Goal: Task Accomplishment & Management: Complete application form

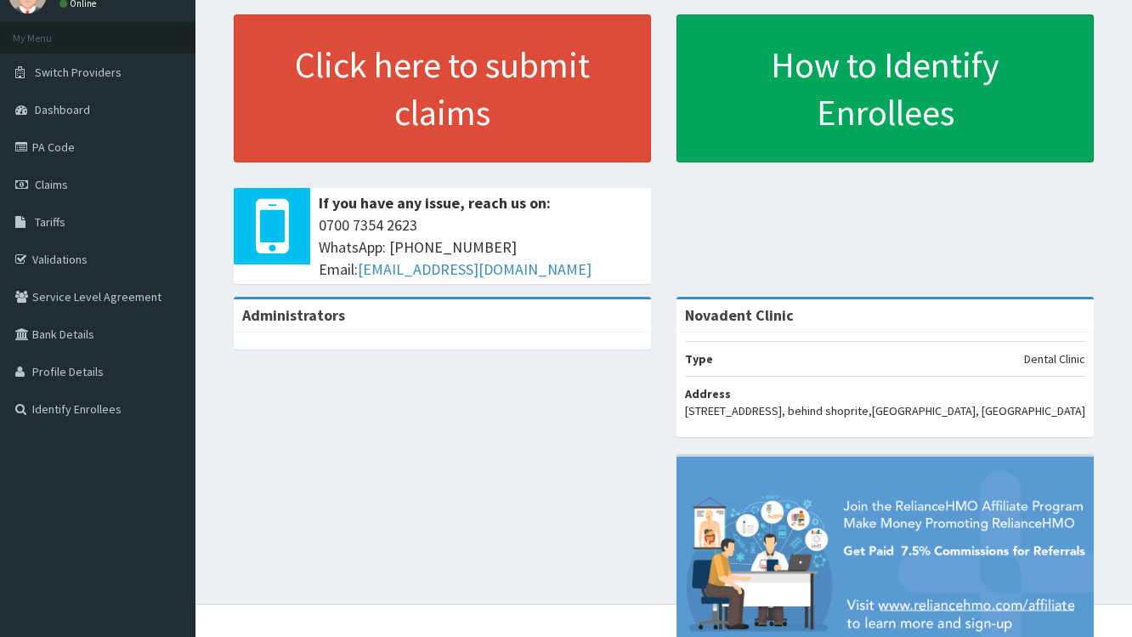
scroll to position [76, 0]
click at [66, 156] on link "PA Code" at bounding box center [98, 146] width 196 height 37
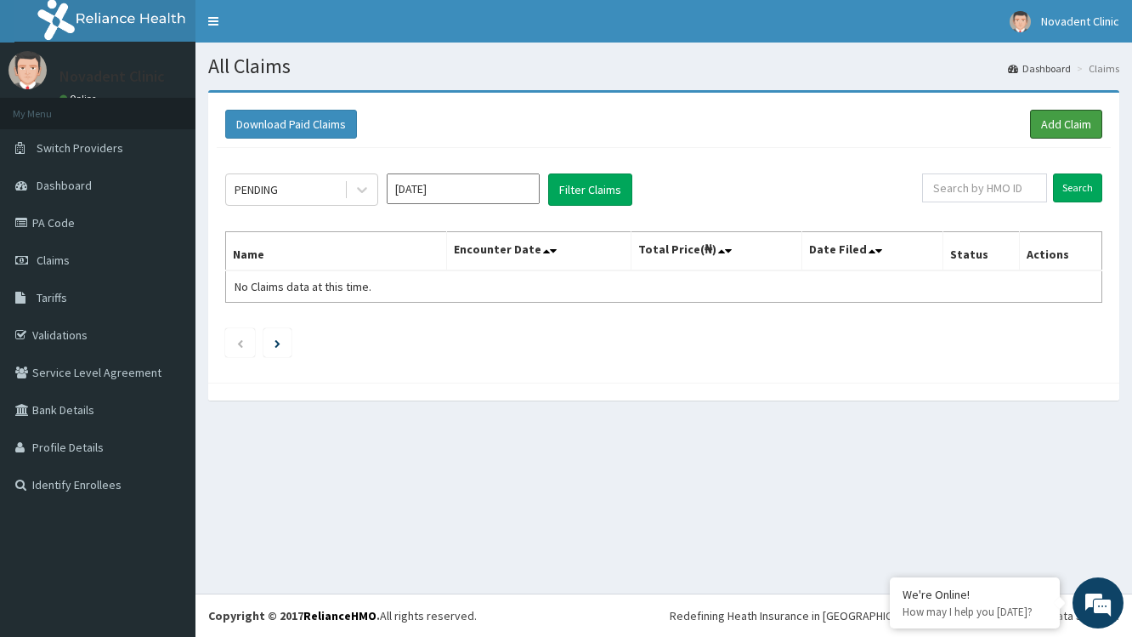
click at [1040, 110] on link "Add Claim" at bounding box center [1066, 124] width 72 height 29
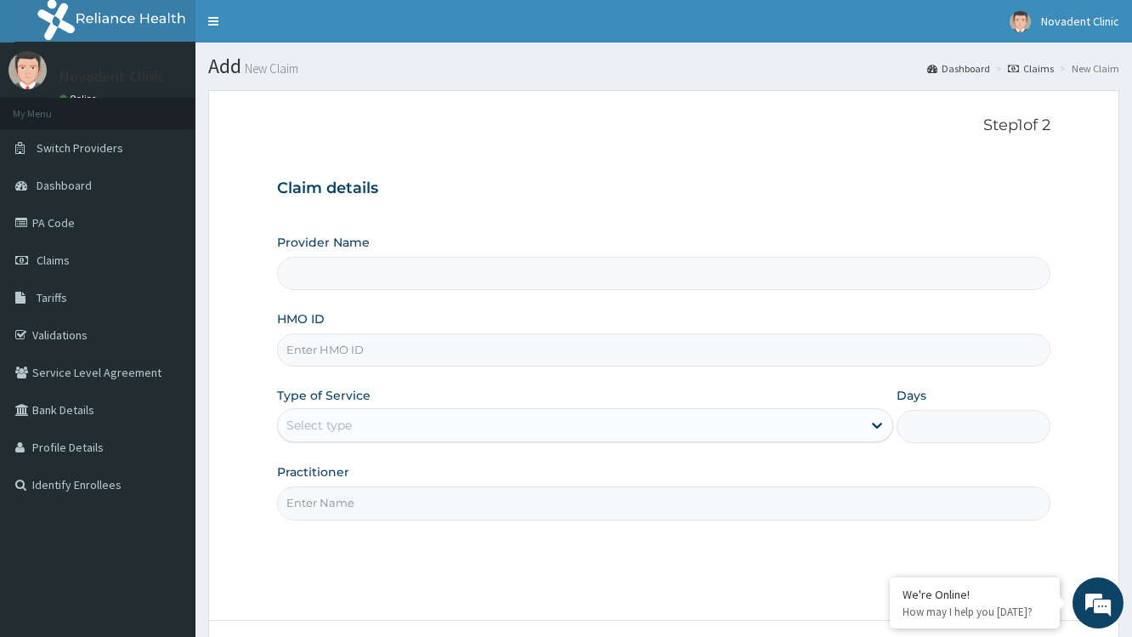
type input "Novadent Clinic"
click at [633, 350] on input "HMO ID" at bounding box center [664, 349] width 774 height 33
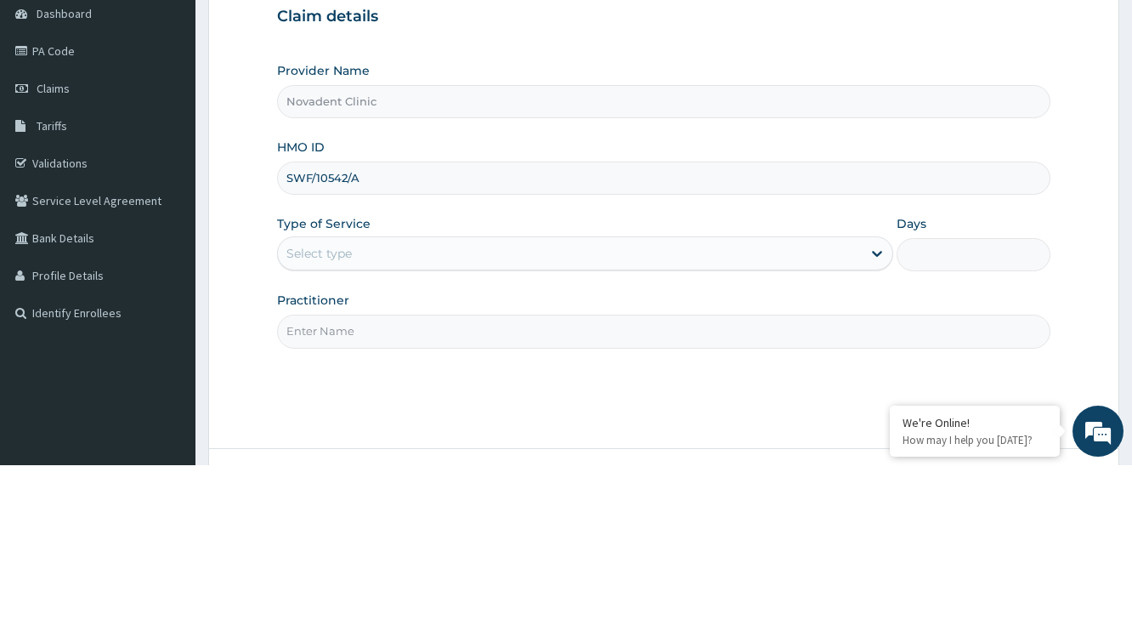
type input "SWF/10542/A"
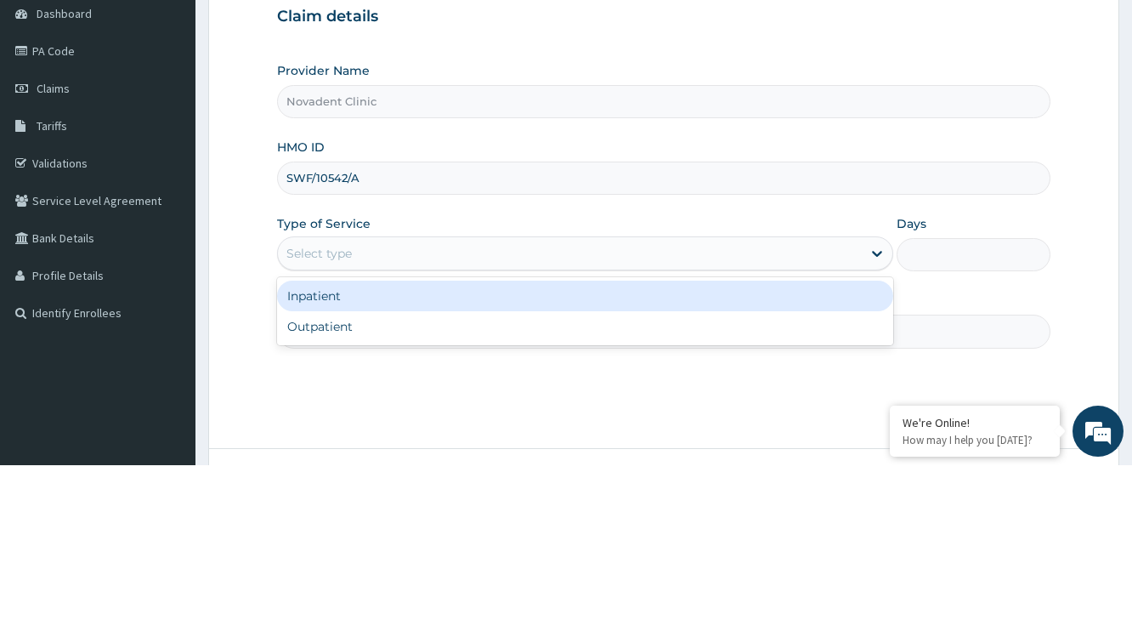
click at [634, 508] on div "Outpatient" at bounding box center [584, 498] width 615 height 31
type input "1"
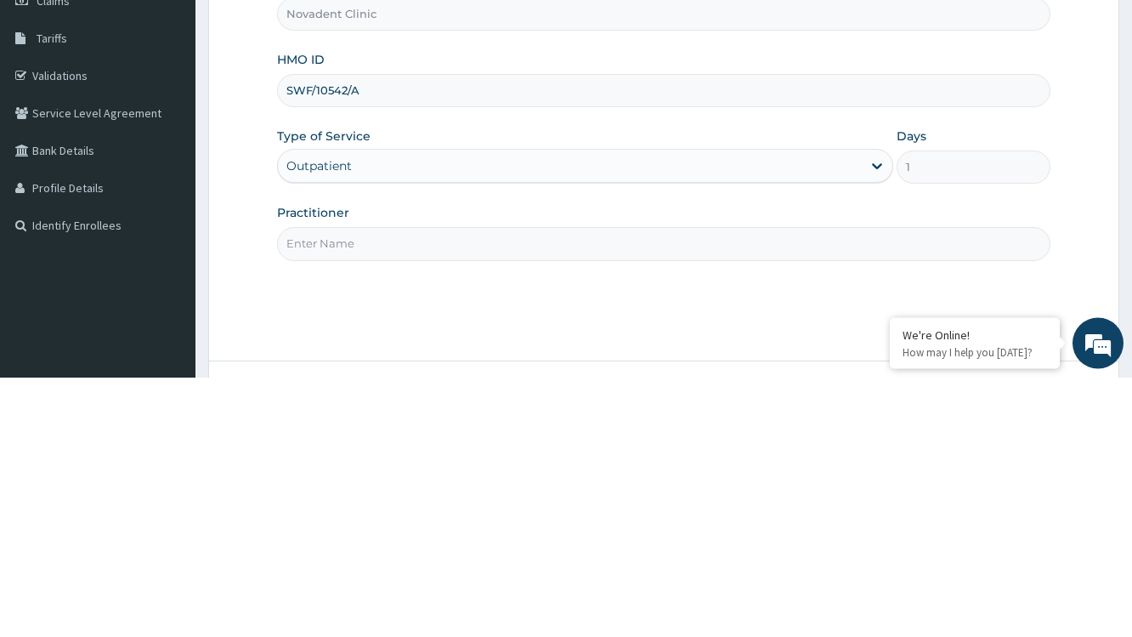
click at [738, 507] on input "Practitioner" at bounding box center [664, 502] width 774 height 33
type input "AROH"
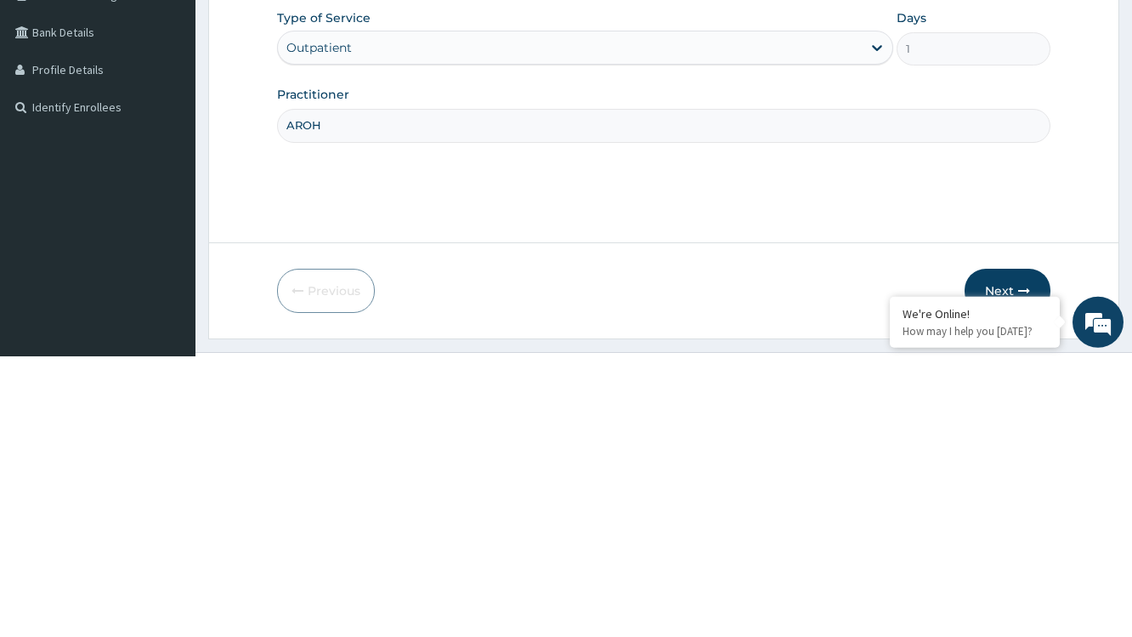
scroll to position [135, 0]
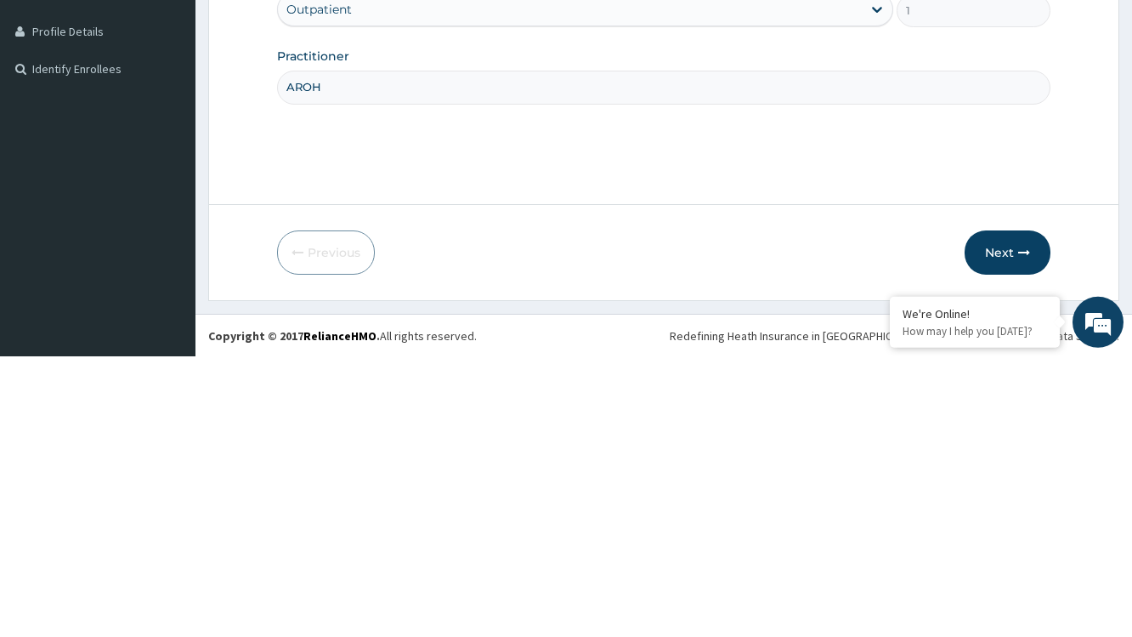
click at [1006, 530] on button "Next" at bounding box center [1008, 533] width 86 height 44
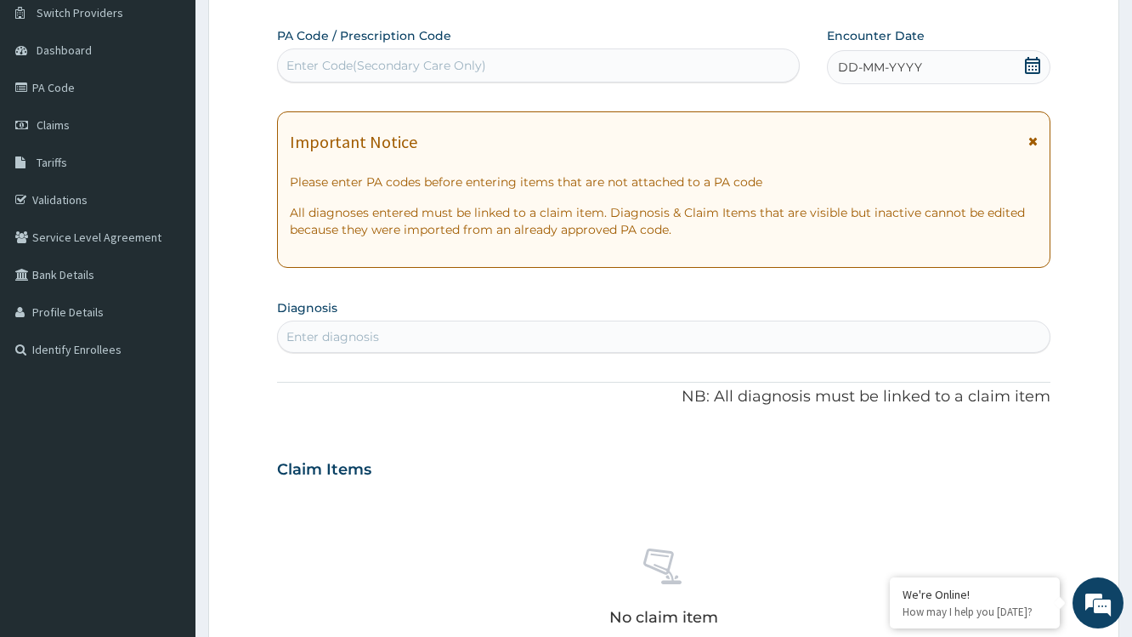
paste input "PA/B15488"
type input "PA/B15488"
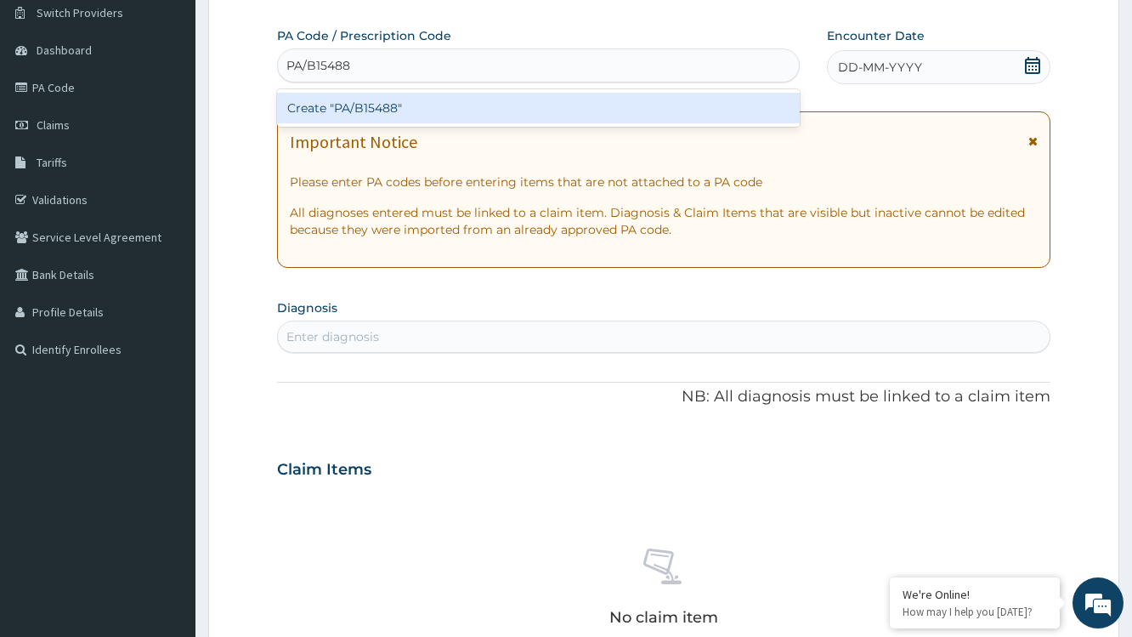
click at [659, 106] on div "Create "PA/B15488"" at bounding box center [538, 108] width 522 height 31
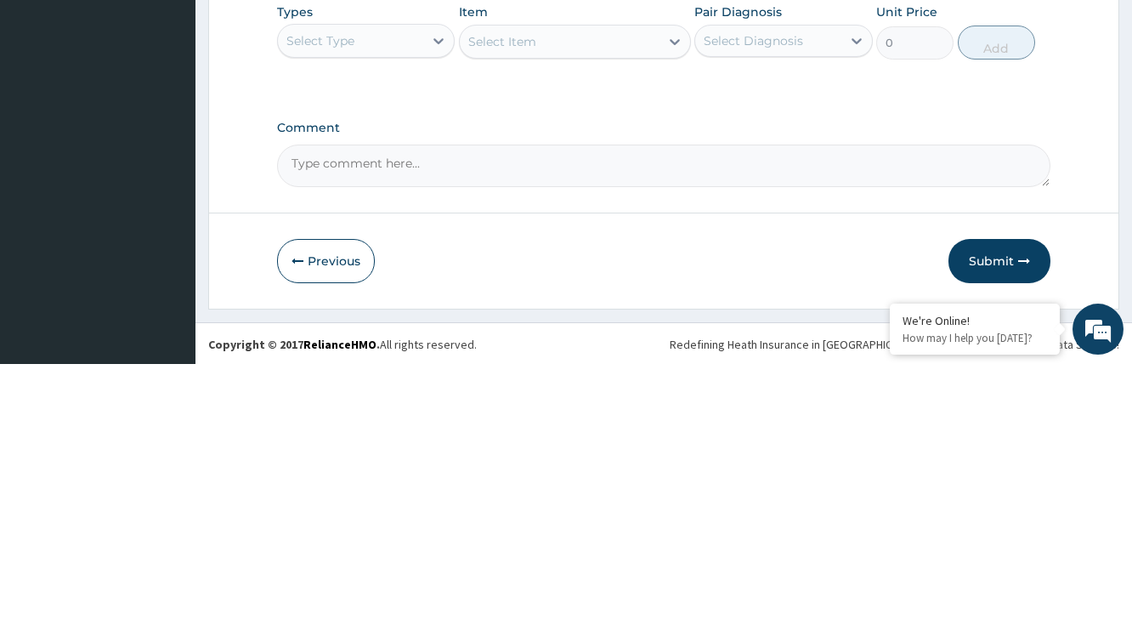
scroll to position [682, 0]
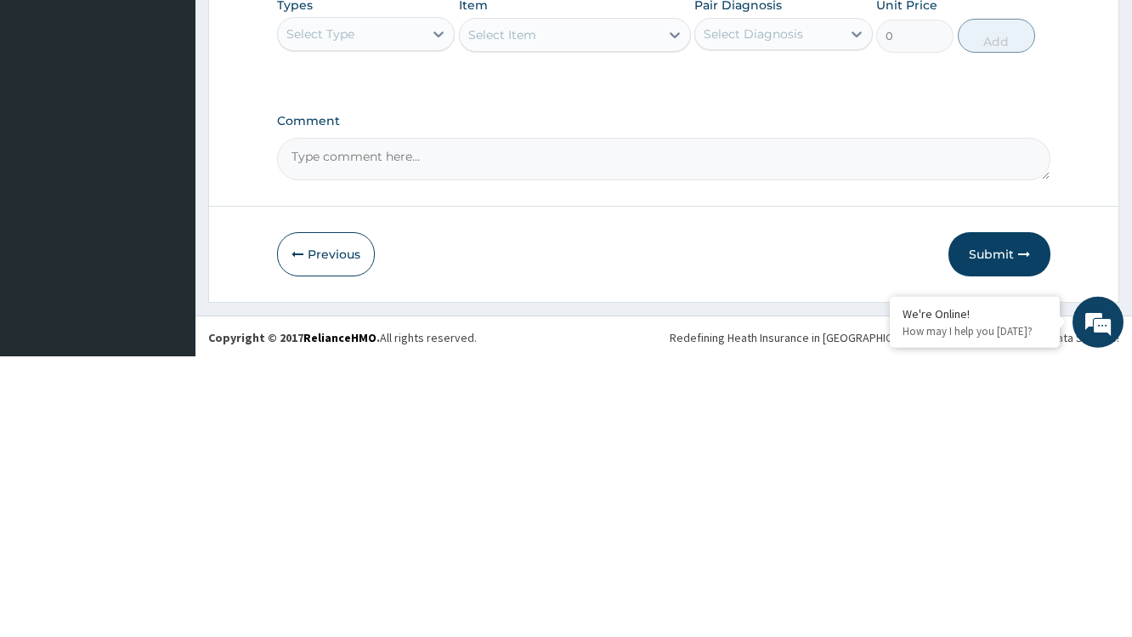
click at [996, 542] on button "Submit" at bounding box center [1000, 535] width 102 height 44
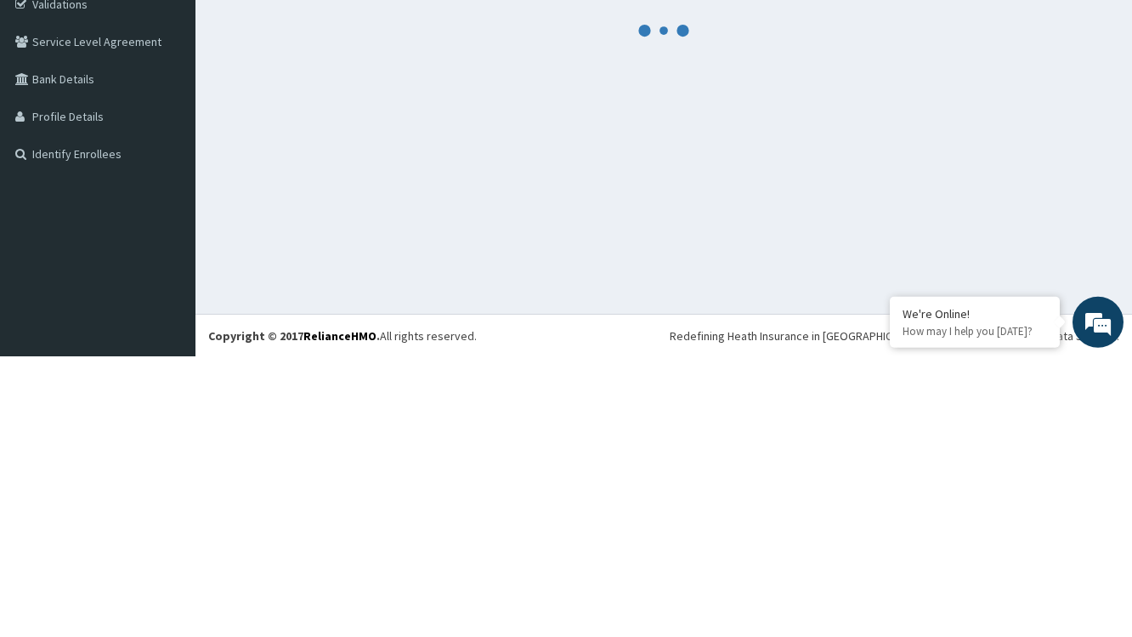
scroll to position [50, 0]
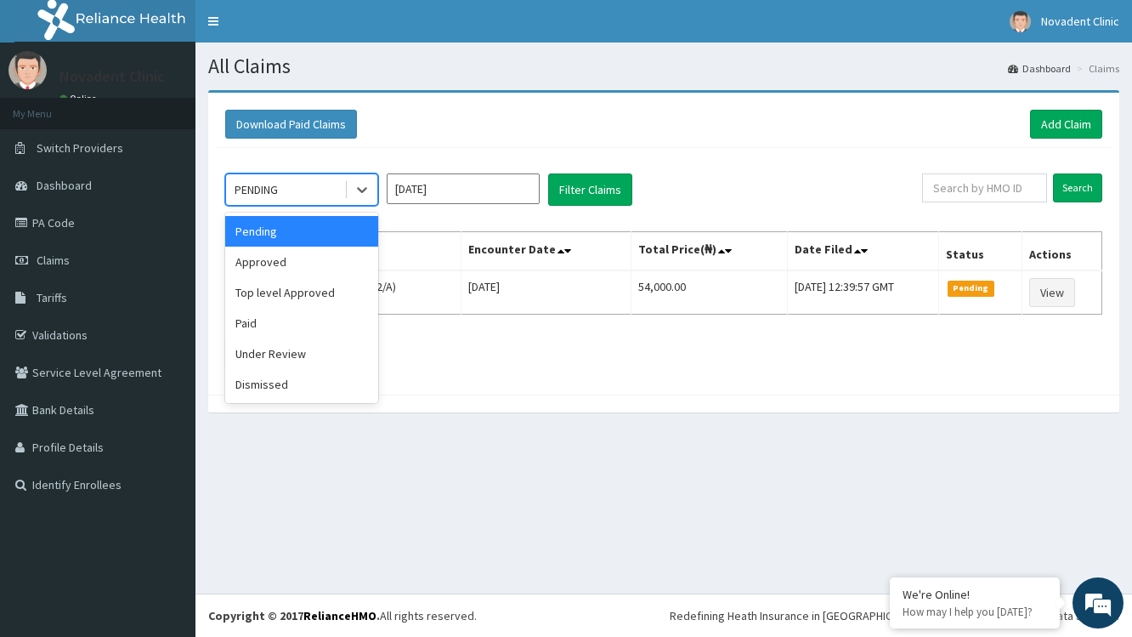
click at [350, 257] on div "Approved" at bounding box center [301, 262] width 153 height 31
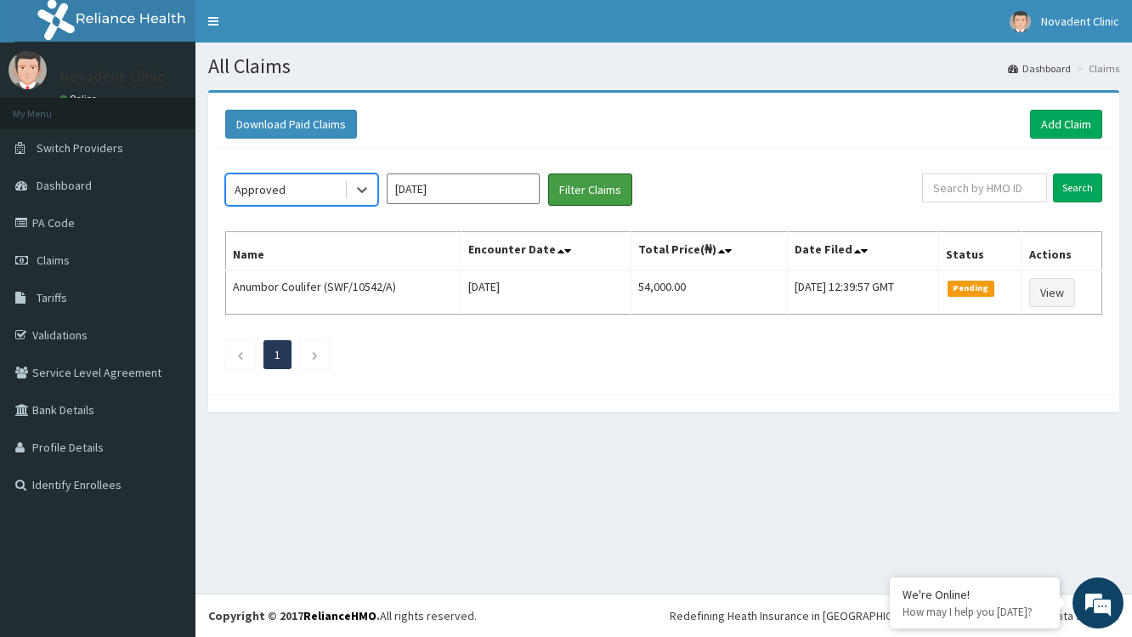
click at [624, 179] on button "Filter Claims" at bounding box center [590, 189] width 84 height 32
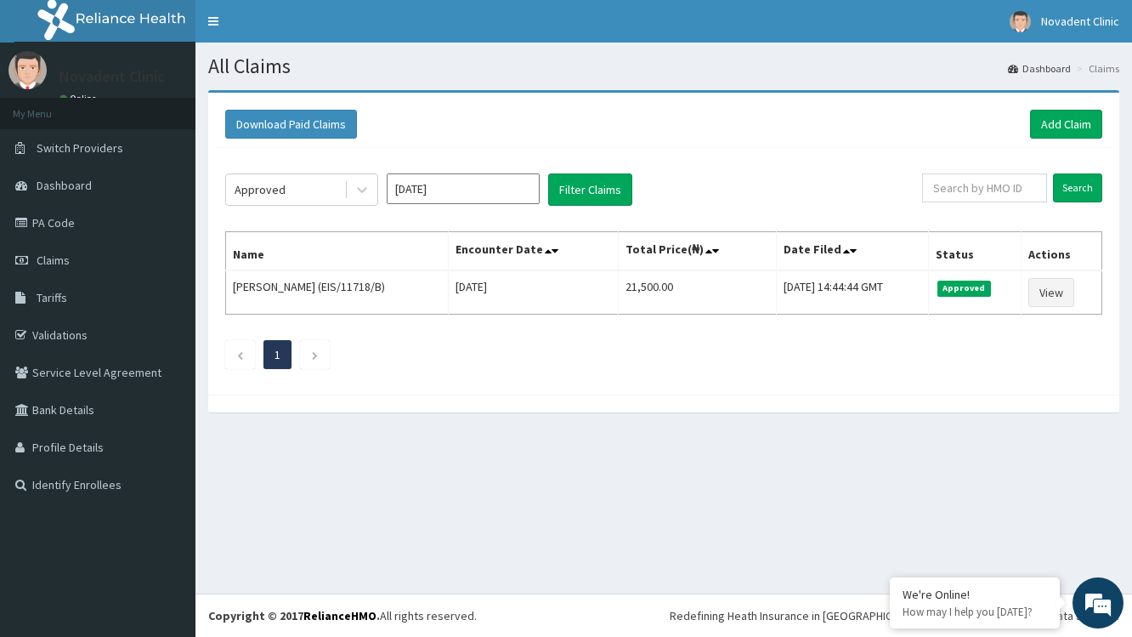
click at [62, 218] on link "PA Code" at bounding box center [98, 222] width 196 height 37
